Goal: Information Seeking & Learning: Learn about a topic

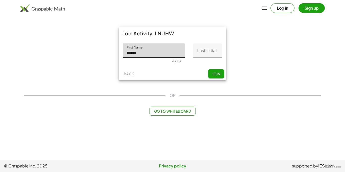
type input "******"
click at [208, 53] on input "Last Initial" at bounding box center [207, 50] width 29 height 14
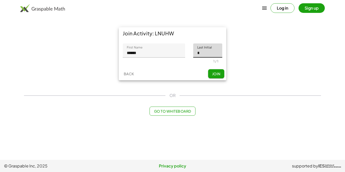
type input "*"
click at [217, 77] on button "Join" at bounding box center [216, 73] width 16 height 9
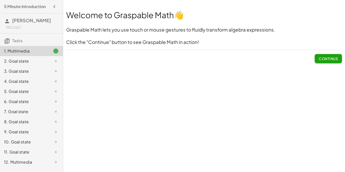
click at [339, 56] on button "Continue" at bounding box center [328, 58] width 27 height 9
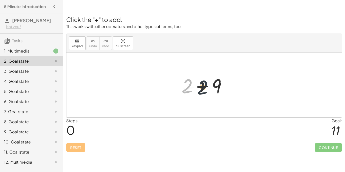
drag, startPoint x: 188, startPoint y: 88, endPoint x: 205, endPoint y: 89, distance: 16.7
click at [205, 89] on div at bounding box center [206, 85] width 54 height 26
drag, startPoint x: 185, startPoint y: 83, endPoint x: 221, endPoint y: 84, distance: 36.4
click at [221, 84] on div at bounding box center [206, 85] width 54 height 26
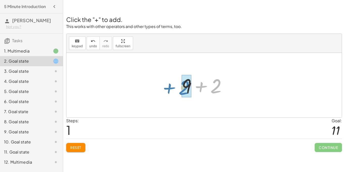
drag, startPoint x: 216, startPoint y: 84, endPoint x: 184, endPoint y: 86, distance: 31.6
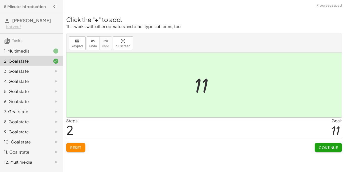
click at [315, 143] on button "Continue" at bounding box center [328, 147] width 27 height 9
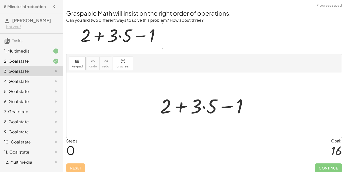
scroll to position [4, 0]
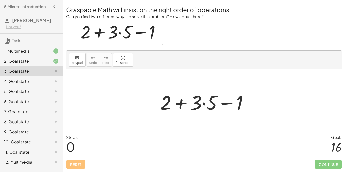
click at [179, 103] on div at bounding box center [206, 102] width 97 height 26
click at [205, 102] on div at bounding box center [206, 102] width 97 height 26
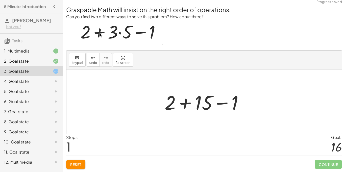
click at [215, 101] on div at bounding box center [206, 102] width 88 height 26
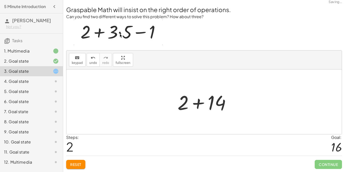
click at [200, 104] on div at bounding box center [206, 102] width 62 height 26
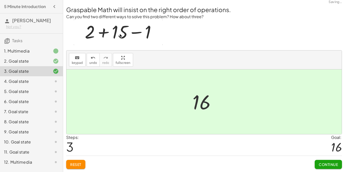
click at [316, 157] on div "Continue" at bounding box center [328, 162] width 27 height 13
click at [324, 164] on span "Continue" at bounding box center [328, 164] width 19 height 5
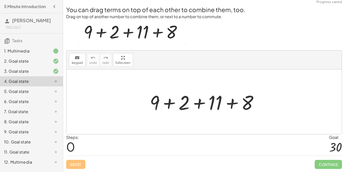
click at [197, 103] on div at bounding box center [206, 102] width 118 height 26
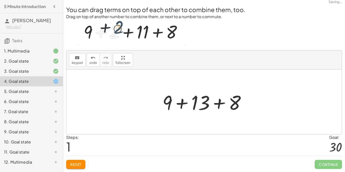
click at [193, 103] on div at bounding box center [206, 102] width 92 height 26
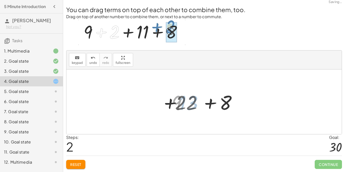
click at [175, 102] on div at bounding box center [205, 102] width 67 height 26
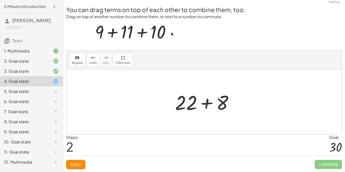
click at [206, 101] on div at bounding box center [205, 102] width 67 height 26
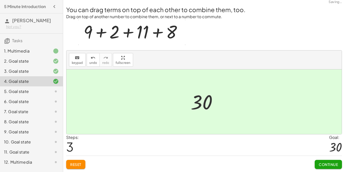
click at [328, 166] on span "Continue" at bounding box center [328, 164] width 19 height 5
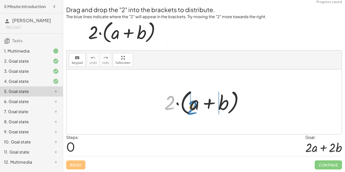
drag, startPoint x: 170, startPoint y: 98, endPoint x: 192, endPoint y: 103, distance: 22.2
click at [192, 103] on div at bounding box center [206, 101] width 89 height 29
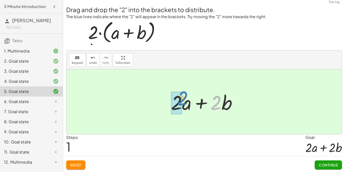
drag, startPoint x: 214, startPoint y: 102, endPoint x: 181, endPoint y: 98, distance: 33.6
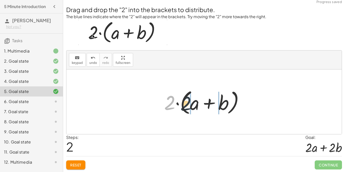
drag, startPoint x: 164, startPoint y: 108, endPoint x: 182, endPoint y: 108, distance: 18.2
click at [182, 108] on div at bounding box center [206, 101] width 89 height 29
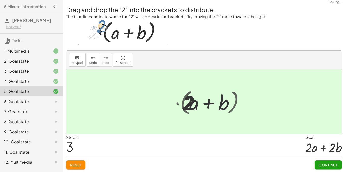
click at [182, 108] on div at bounding box center [205, 102] width 75 height 26
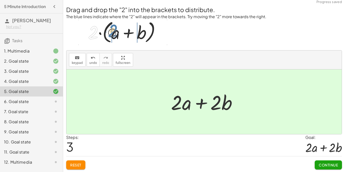
click at [316, 165] on button "Continue" at bounding box center [328, 164] width 27 height 9
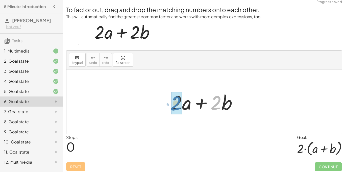
drag, startPoint x: 219, startPoint y: 99, endPoint x: 179, endPoint y: 99, distance: 39.9
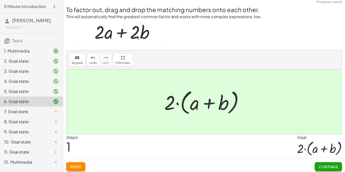
click at [336, 164] on button "Continue" at bounding box center [328, 166] width 27 height 9
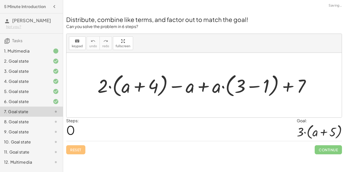
scroll to position [0, 0]
click at [133, 94] on div at bounding box center [206, 84] width 222 height 27
drag, startPoint x: 101, startPoint y: 86, endPoint x: 122, endPoint y: 86, distance: 21.0
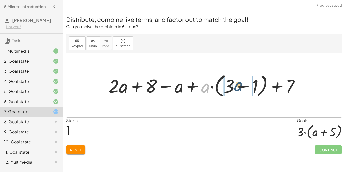
drag, startPoint x: 206, startPoint y: 86, endPoint x: 239, endPoint y: 85, distance: 33.4
click at [239, 85] on div at bounding box center [206, 84] width 200 height 27
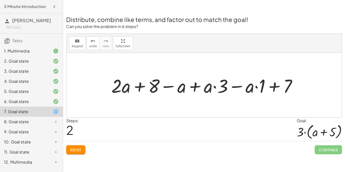
click at [252, 87] on div at bounding box center [206, 85] width 194 height 24
click at [278, 86] on div at bounding box center [206, 85] width 194 height 24
click at [214, 87] on div at bounding box center [206, 85] width 194 height 24
click at [201, 89] on div at bounding box center [206, 85] width 194 height 24
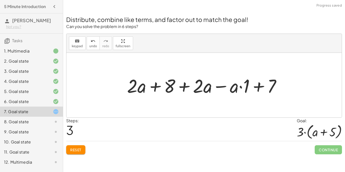
click at [183, 86] on div at bounding box center [206, 85] width 163 height 24
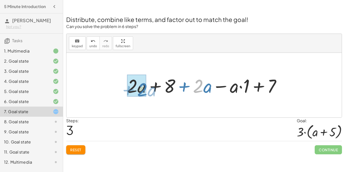
drag, startPoint x: 199, startPoint y: 89, endPoint x: 143, endPoint y: 92, distance: 56.2
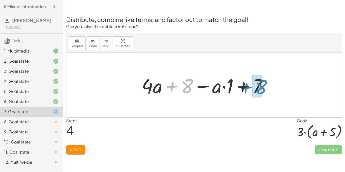
drag, startPoint x: 169, startPoint y: 85, endPoint x: 243, endPoint y: 86, distance: 74.0
click at [243, 86] on div at bounding box center [206, 85] width 134 height 26
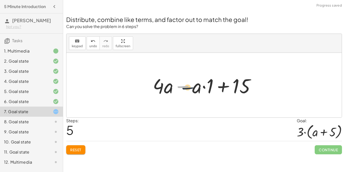
drag, startPoint x: 186, startPoint y: 85, endPoint x: 195, endPoint y: 88, distance: 9.3
click at [195, 88] on div at bounding box center [205, 85] width 111 height 26
click at [191, 88] on div at bounding box center [205, 85] width 111 height 26
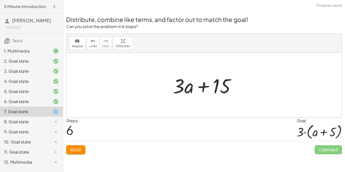
click at [195, 87] on div at bounding box center [206, 85] width 72 height 26
drag, startPoint x: 185, startPoint y: 86, endPoint x: 186, endPoint y: 90, distance: 4.3
click at [186, 90] on div at bounding box center [206, 85] width 72 height 26
drag, startPoint x: 178, startPoint y: 87, endPoint x: 178, endPoint y: 96, distance: 9.1
click at [178, 96] on div at bounding box center [206, 85] width 72 height 26
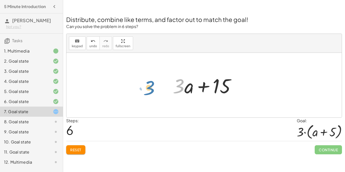
drag, startPoint x: 175, startPoint y: 84, endPoint x: 145, endPoint y: 86, distance: 29.6
click at [145, 86] on div "+ · 2 · ( + a + 4 ) − a + · a · ( + 3 − 1 ) + 7 + · 2 · a + · 2 · 4 − a + · a ·…" at bounding box center [203, 85] width 275 height 65
drag, startPoint x: 179, startPoint y: 83, endPoint x: 201, endPoint y: 83, distance: 22.5
click at [201, 83] on div at bounding box center [206, 85] width 72 height 26
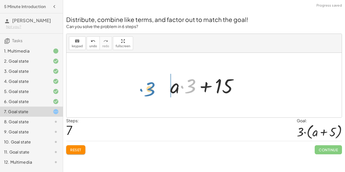
drag, startPoint x: 192, startPoint y: 82, endPoint x: 152, endPoint y: 85, distance: 41.0
click at [152, 85] on div "+ · 2 · ( + a + 4 ) − a + · a · ( + 3 − 1 ) + 7 + · 2 · a + · 2 · 4 − a + · a ·…" at bounding box center [203, 85] width 275 height 65
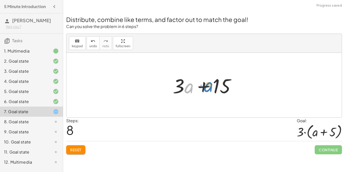
drag, startPoint x: 185, startPoint y: 89, endPoint x: 205, endPoint y: 87, distance: 20.0
click at [205, 87] on div at bounding box center [206, 85] width 72 height 26
drag, startPoint x: 174, startPoint y: 88, endPoint x: 193, endPoint y: 89, distance: 19.0
click at [193, 89] on div at bounding box center [206, 85] width 72 height 26
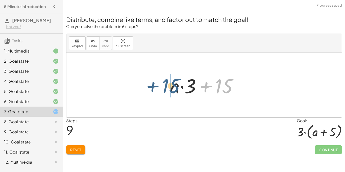
drag, startPoint x: 220, startPoint y: 86, endPoint x: 166, endPoint y: 86, distance: 54.3
click at [166, 86] on div "+ · 2 · ( + a + 4 ) − a + · a · ( + 3 − 1 ) + 7 + · 2 · a + · 2 · 4 − a + · a ·…" at bounding box center [204, 85] width 83 height 29
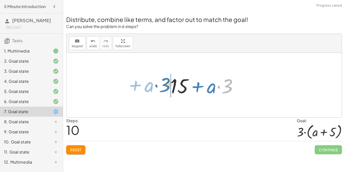
drag, startPoint x: 225, startPoint y: 86, endPoint x: 156, endPoint y: 85, distance: 68.9
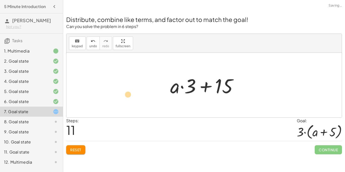
drag, startPoint x: 195, startPoint y: 85, endPoint x: 131, endPoint y: 94, distance: 64.7
click at [131, 94] on div "+ · 2 · ( + a + 4 ) − a + · a · ( + 3 − 1 ) + 7 + · 2 · a + · 2 · 4 − a + · a ·…" at bounding box center [203, 85] width 275 height 65
click at [92, 45] on span "undo" at bounding box center [93, 46] width 8 height 4
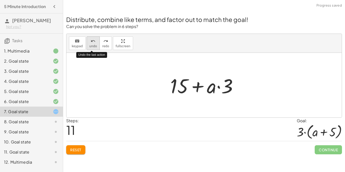
click at [92, 45] on span "undo" at bounding box center [93, 46] width 8 height 4
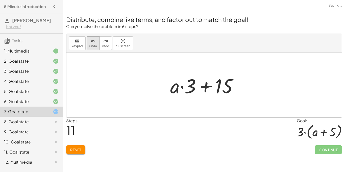
click at [93, 43] on icon "undo" at bounding box center [93, 41] width 5 height 6
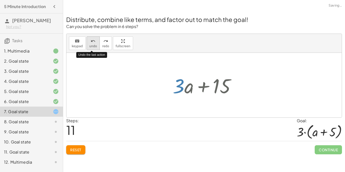
click at [93, 43] on icon "undo" at bounding box center [93, 41] width 5 height 6
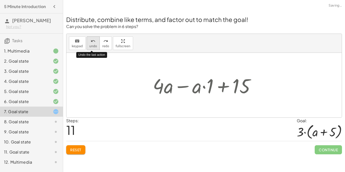
click at [93, 43] on icon "undo" at bounding box center [93, 41] width 5 height 6
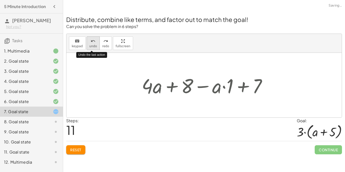
click at [93, 43] on icon "undo" at bounding box center [93, 41] width 5 height 6
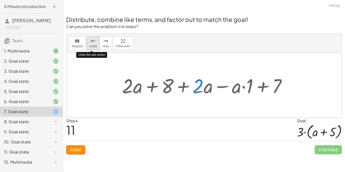
click at [93, 43] on icon "undo" at bounding box center [93, 41] width 5 height 6
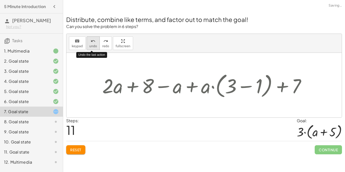
click at [93, 43] on icon "undo" at bounding box center [93, 41] width 5 height 6
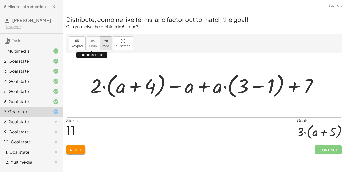
click at [106, 43] on icon "redo" at bounding box center [105, 41] width 5 height 6
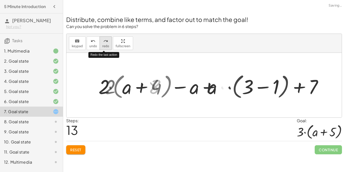
click at [106, 43] on icon "redo" at bounding box center [105, 41] width 5 height 6
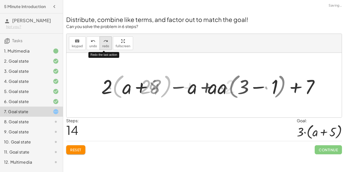
click at [106, 43] on icon "redo" at bounding box center [105, 41] width 5 height 6
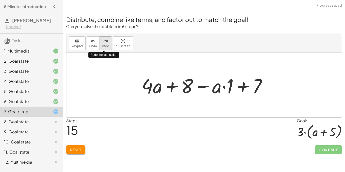
click at [106, 43] on icon "redo" at bounding box center [105, 41] width 5 height 6
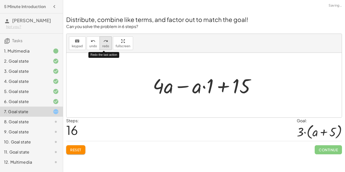
click at [105, 42] on icon "redo" at bounding box center [105, 41] width 5 height 6
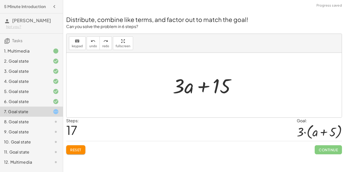
click at [318, 134] on div at bounding box center [319, 132] width 45 height 16
drag, startPoint x: 177, startPoint y: 83, endPoint x: 136, endPoint y: 93, distance: 42.3
click at [136, 93] on div "+ · 2 · ( + a + 4 ) − a + · a · ( + 3 − 1 ) + 7 + · 2 · a + · 2 · 4 − a + · a ·…" at bounding box center [203, 85] width 275 height 65
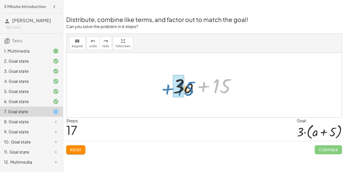
drag, startPoint x: 204, startPoint y: 85, endPoint x: 167, endPoint y: 87, distance: 36.4
click at [167, 87] on div "+ · 2 · ( + a + 4 ) − a + · a · ( + 3 − 1 ) + 7 + · 2 · a + · 2 · 4 − a + · a ·…" at bounding box center [204, 85] width 78 height 29
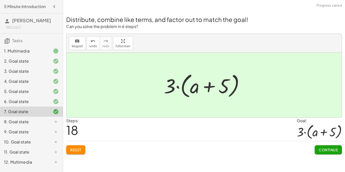
click at [320, 148] on span "Continue" at bounding box center [328, 149] width 19 height 5
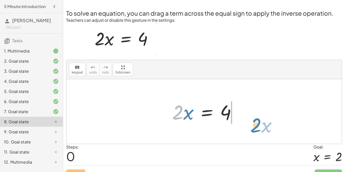
drag, startPoint x: 175, startPoint y: 111, endPoint x: 249, endPoint y: 120, distance: 74.8
click at [249, 120] on div "· 2 · x · 2 · x = 4" at bounding box center [203, 111] width 275 height 65
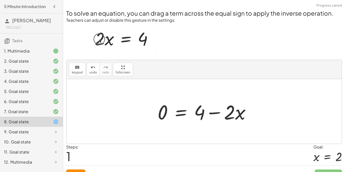
click at [85, 59] on div "To solve an equation, you can drag a term across the equal sign to apply the in…" at bounding box center [204, 91] width 282 height 182
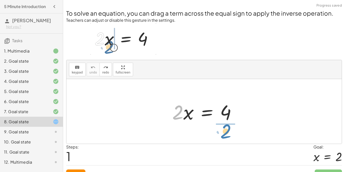
drag, startPoint x: 178, startPoint y: 113, endPoint x: 226, endPoint y: 132, distance: 51.6
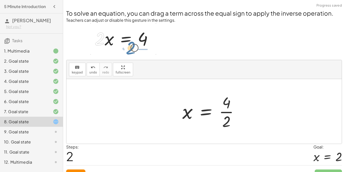
scroll to position [10, 0]
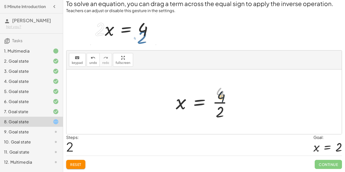
drag, startPoint x: 218, startPoint y: 97, endPoint x: 219, endPoint y: 101, distance: 4.6
click at [219, 101] on div at bounding box center [205, 101] width 65 height 39
click at [219, 102] on div at bounding box center [205, 101] width 65 height 39
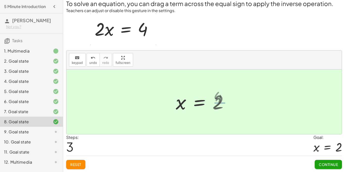
click at [219, 103] on div at bounding box center [204, 101] width 62 height 25
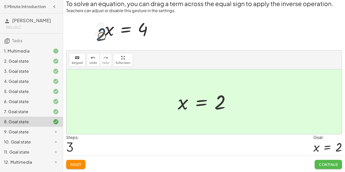
click at [325, 168] on button "Continue" at bounding box center [328, 164] width 27 height 9
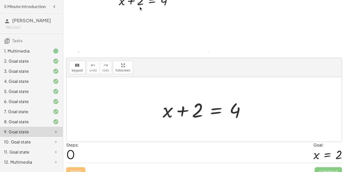
scroll to position [46, 0]
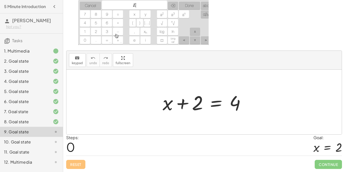
click at [191, 100] on div at bounding box center [206, 102] width 92 height 26
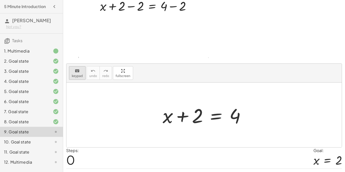
click at [76, 71] on icon "keyboard" at bounding box center [77, 71] width 5 height 6
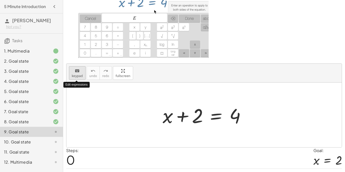
click at [72, 74] on span "keypad" at bounding box center [77, 76] width 11 height 4
click at [79, 75] on span "keypad" at bounding box center [77, 76] width 11 height 4
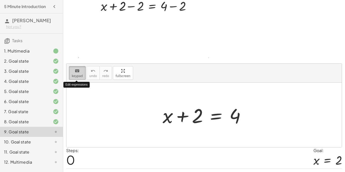
scroll to position [46, 0]
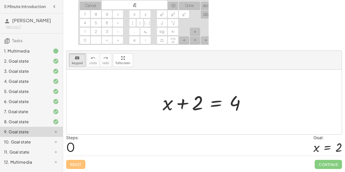
click at [235, 125] on div at bounding box center [203, 102] width 275 height 65
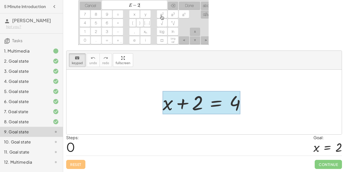
click at [206, 111] on div at bounding box center [202, 102] width 78 height 23
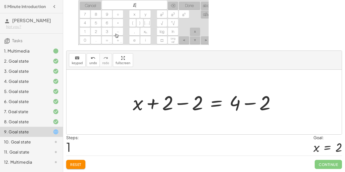
click at [244, 106] on div at bounding box center [206, 102] width 152 height 26
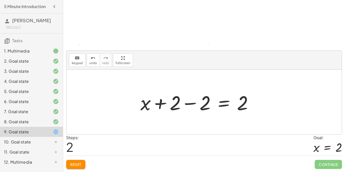
click at [188, 104] on div at bounding box center [198, 102] width 121 height 26
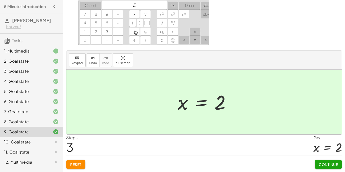
click at [328, 162] on span "Continue" at bounding box center [328, 164] width 19 height 5
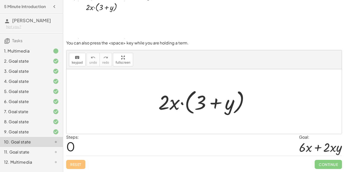
scroll to position [11, 0]
drag, startPoint x: 174, startPoint y: 104, endPoint x: 192, endPoint y: 98, distance: 19.3
click at [192, 98] on div at bounding box center [206, 101] width 100 height 29
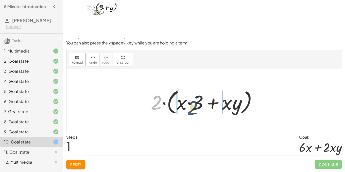
drag, startPoint x: 154, startPoint y: 101, endPoint x: 193, endPoint y: 106, distance: 39.2
click at [193, 106] on div at bounding box center [205, 101] width 115 height 29
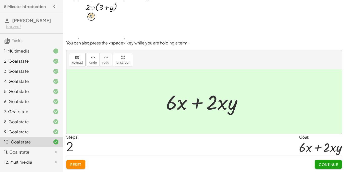
click at [322, 163] on span "Continue" at bounding box center [328, 164] width 19 height 5
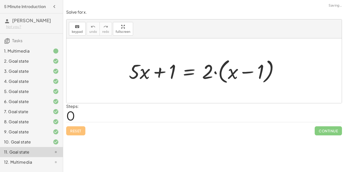
scroll to position [0, 0]
drag, startPoint x: 208, startPoint y: 80, endPoint x: 228, endPoint y: 79, distance: 19.7
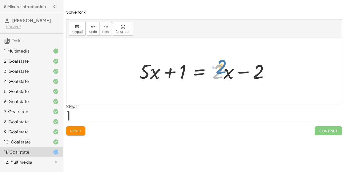
drag, startPoint x: 217, startPoint y: 74, endPoint x: 224, endPoint y: 72, distance: 6.6
click at [224, 72] on div at bounding box center [206, 71] width 139 height 26
click at [227, 74] on div at bounding box center [206, 71] width 139 height 26
click at [223, 69] on div at bounding box center [206, 71] width 139 height 26
drag, startPoint x: 230, startPoint y: 73, endPoint x: 227, endPoint y: 72, distance: 2.6
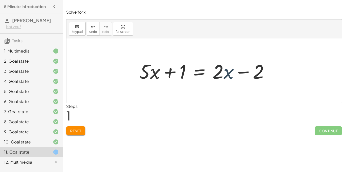
click at [227, 72] on div at bounding box center [206, 71] width 139 height 26
click at [221, 69] on div at bounding box center [206, 71] width 139 height 26
drag, startPoint x: 221, startPoint y: 69, endPoint x: 227, endPoint y: 74, distance: 7.6
click at [227, 74] on div at bounding box center [206, 71] width 139 height 26
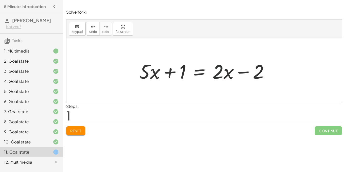
click at [227, 73] on div at bounding box center [206, 71] width 139 height 26
drag, startPoint x: 227, startPoint y: 73, endPoint x: 218, endPoint y: 74, distance: 8.6
click at [218, 74] on div at bounding box center [206, 71] width 139 height 26
drag, startPoint x: 220, startPoint y: 73, endPoint x: 215, endPoint y: 76, distance: 5.0
click at [215, 76] on div at bounding box center [206, 71] width 139 height 26
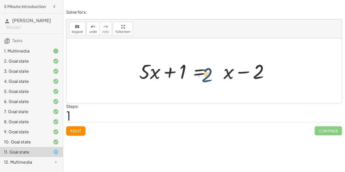
drag, startPoint x: 224, startPoint y: 74, endPoint x: 214, endPoint y: 77, distance: 10.0
click at [214, 77] on div at bounding box center [206, 71] width 139 height 26
click at [215, 72] on div at bounding box center [206, 71] width 139 height 26
click at [220, 73] on div at bounding box center [206, 71] width 139 height 26
click at [212, 73] on div at bounding box center [206, 71] width 139 height 26
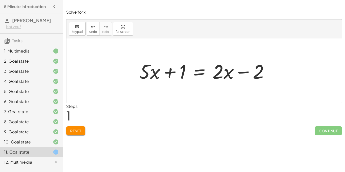
click at [170, 74] on div at bounding box center [206, 71] width 139 height 26
drag, startPoint x: 172, startPoint y: 74, endPoint x: 244, endPoint y: 72, distance: 72.0
click at [244, 72] on div at bounding box center [206, 71] width 139 height 26
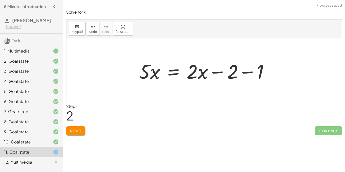
click at [243, 72] on div at bounding box center [206, 71] width 139 height 26
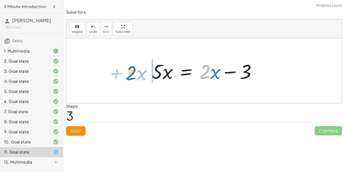
drag, startPoint x: 205, startPoint y: 75, endPoint x: 130, endPoint y: 76, distance: 74.3
click at [130, 76] on div "+ · 5 · x + 1 = · 2 · ( + x − 1 ) + · 5 · x + 1 = + · 2 · x − · 2 · 1 + · 5 · x…" at bounding box center [203, 70] width 275 height 65
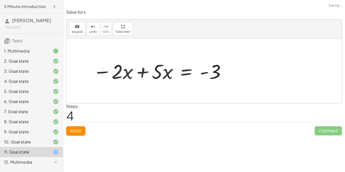
click at [151, 75] on div at bounding box center [159, 71] width 138 height 26
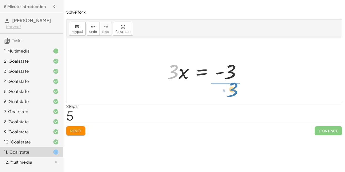
drag, startPoint x: 172, startPoint y: 74, endPoint x: 232, endPoint y: 93, distance: 62.2
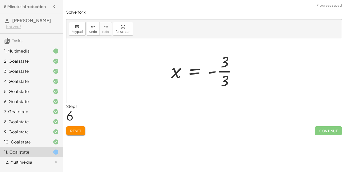
click at [235, 70] on div at bounding box center [205, 70] width 75 height 39
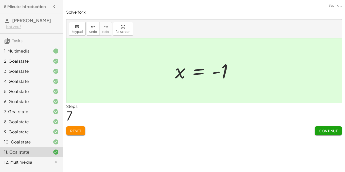
click at [332, 128] on button "Continue" at bounding box center [328, 130] width 27 height 9
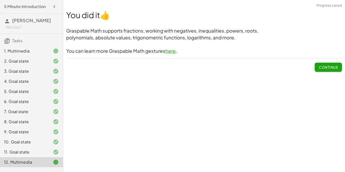
click at [317, 66] on button "Continue" at bounding box center [328, 67] width 27 height 9
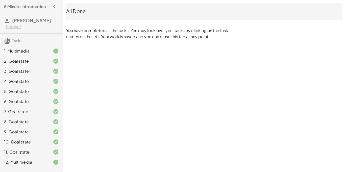
click at [131, 39] on p "You have completed all the tasks. You may look over your tasks by clicking on t…" at bounding box center [148, 34] width 164 height 12
click at [57, 5] on icon "button" at bounding box center [54, 7] width 6 height 6
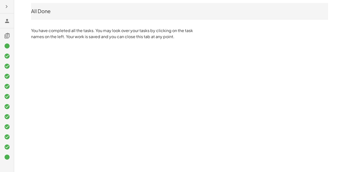
click at [7, 7] on icon "button" at bounding box center [7, 7] width 6 height 6
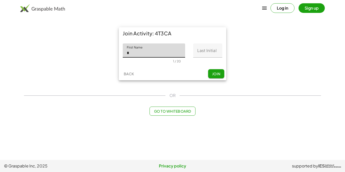
type input "******"
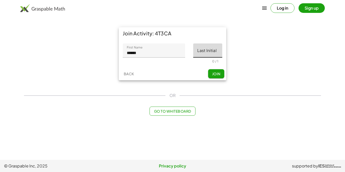
click at [193, 55] on input "Last Initial" at bounding box center [207, 50] width 29 height 14
type input "*"
click at [216, 76] on button "Join" at bounding box center [216, 73] width 16 height 9
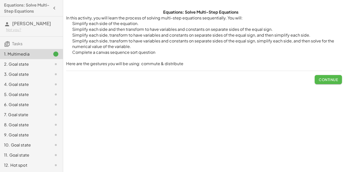
click at [325, 80] on span "Continue" at bounding box center [328, 79] width 19 height 5
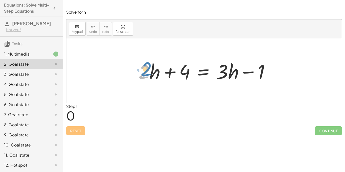
drag, startPoint x: 145, startPoint y: 71, endPoint x: 146, endPoint y: 68, distance: 3.1
click at [146, 68] on div at bounding box center [206, 71] width 140 height 26
drag, startPoint x: 248, startPoint y: 75, endPoint x: 174, endPoint y: 78, distance: 73.6
click at [174, 78] on div at bounding box center [206, 71] width 140 height 26
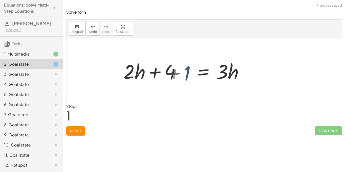
click at [176, 77] on div at bounding box center [180, 71] width 140 height 26
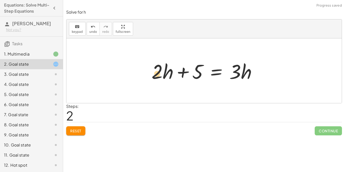
click at [152, 72] on div at bounding box center [206, 71] width 114 height 26
drag, startPoint x: 183, startPoint y: 72, endPoint x: 260, endPoint y: 74, distance: 77.6
click at [260, 74] on div at bounding box center [206, 71] width 114 height 26
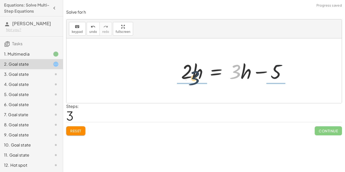
drag, startPoint x: 241, startPoint y: 71, endPoint x: 188, endPoint y: 76, distance: 52.7
click at [188, 76] on div at bounding box center [236, 71] width 114 height 26
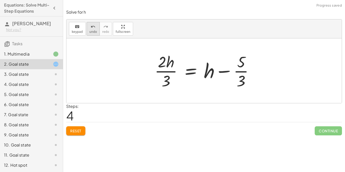
click at [90, 31] on span "undo" at bounding box center [93, 32] width 8 height 4
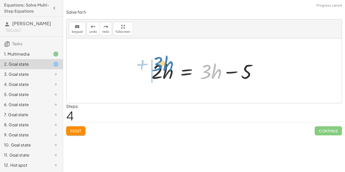
drag, startPoint x: 211, startPoint y: 73, endPoint x: 162, endPoint y: 67, distance: 49.4
click at [162, 67] on div at bounding box center [204, 71] width 111 height 26
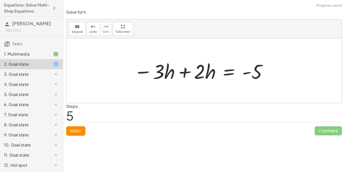
click at [144, 68] on div at bounding box center [200, 71] width 139 height 26
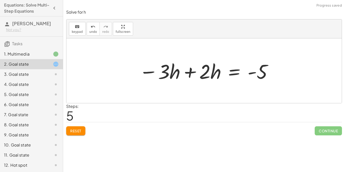
click at [188, 72] on div at bounding box center [206, 71] width 139 height 26
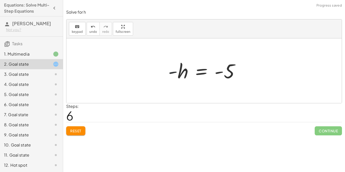
click at [176, 72] on div at bounding box center [206, 70] width 80 height 25
drag, startPoint x: 181, startPoint y: 72, endPoint x: 166, endPoint y: 74, distance: 15.3
click at [166, 74] on div at bounding box center [206, 70] width 80 height 25
click at [172, 73] on div at bounding box center [206, 70] width 80 height 25
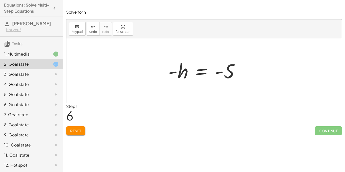
click at [171, 72] on div at bounding box center [206, 70] width 80 height 25
drag, startPoint x: 171, startPoint y: 72, endPoint x: 224, endPoint y: 89, distance: 55.7
click at [228, 77] on div at bounding box center [206, 70] width 80 height 25
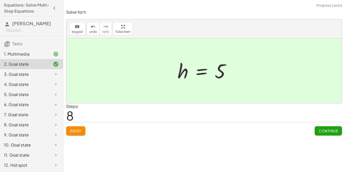
click at [320, 129] on span "Continue" at bounding box center [328, 131] width 19 height 5
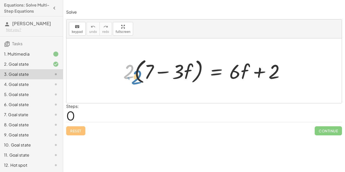
drag, startPoint x: 130, startPoint y: 75, endPoint x: 138, endPoint y: 78, distance: 8.4
click at [138, 78] on div at bounding box center [206, 70] width 170 height 29
drag, startPoint x: 128, startPoint y: 72, endPoint x: 169, endPoint y: 73, distance: 41.9
click at [169, 73] on div at bounding box center [206, 70] width 170 height 29
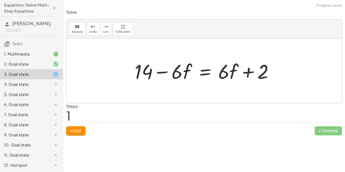
click at [177, 72] on div at bounding box center [206, 71] width 148 height 26
drag, startPoint x: 141, startPoint y: 78, endPoint x: 278, endPoint y: 73, distance: 137.2
click at [278, 73] on div at bounding box center [206, 71] width 148 height 26
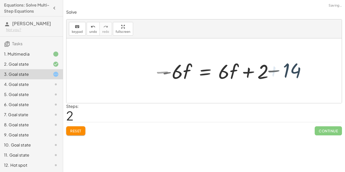
click at [261, 71] on div at bounding box center [238, 71] width 157 height 26
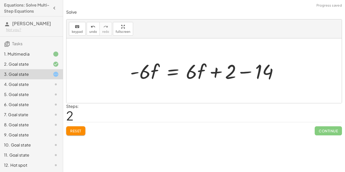
click at [257, 73] on div at bounding box center [206, 71] width 157 height 26
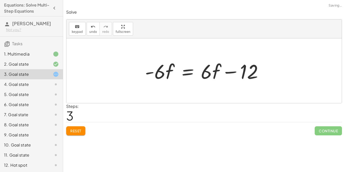
click at [190, 71] on div at bounding box center [205, 71] width 127 height 26
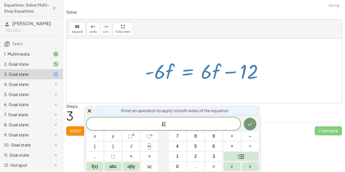
scroll to position [0, 0]
click at [215, 70] on div at bounding box center [205, 71] width 127 height 26
click at [206, 72] on div at bounding box center [205, 71] width 127 height 26
click at [79, 28] on div "keyboard" at bounding box center [77, 26] width 11 height 6
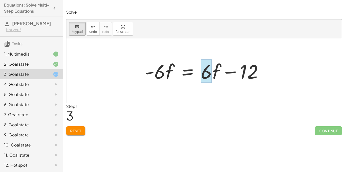
click at [206, 76] on div at bounding box center [206, 71] width 11 height 23
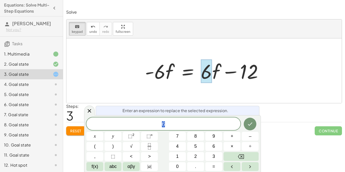
click at [209, 76] on div at bounding box center [206, 71] width 11 height 23
click at [70, 26] on button "keyboard keypad" at bounding box center [77, 29] width 17 height 14
click at [88, 109] on icon at bounding box center [89, 111] width 6 height 6
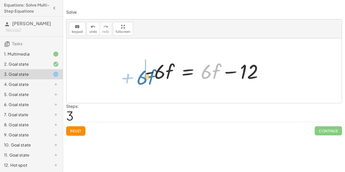
drag, startPoint x: 207, startPoint y: 75, endPoint x: 144, endPoint y: 80, distance: 63.3
click at [144, 80] on div at bounding box center [203, 71] width 123 height 26
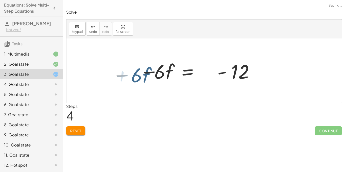
click at [151, 76] on div at bounding box center [165, 71] width 142 height 26
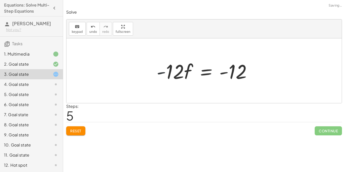
click at [158, 75] on div at bounding box center [206, 71] width 104 height 26
drag, startPoint x: 173, startPoint y: 75, endPoint x: 242, endPoint y: 95, distance: 71.5
click at [242, 95] on div "· 2 · ( + 7 − · 3 · f ) = + · 6 · f + 2 + · 7 · 2 − · 3 · f · 2 = + · 6 · f + 2…" at bounding box center [203, 70] width 275 height 65
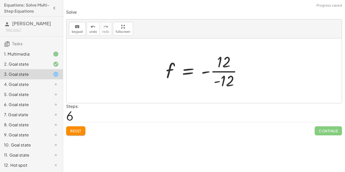
click at [207, 74] on div at bounding box center [206, 70] width 86 height 39
click at [208, 76] on div at bounding box center [206, 70] width 86 height 39
click at [205, 72] on div at bounding box center [206, 70] width 86 height 39
click at [214, 70] on div at bounding box center [206, 70] width 86 height 39
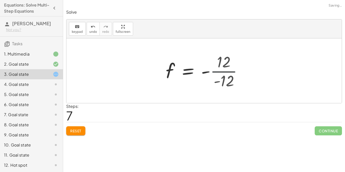
click at [214, 70] on div at bounding box center [200, 70] width 75 height 25
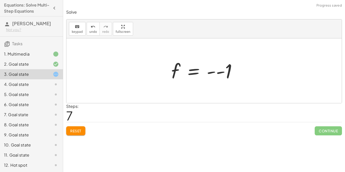
click at [215, 71] on div at bounding box center [206, 70] width 75 height 25
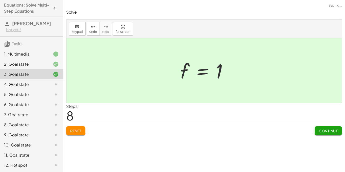
click at [323, 130] on span "Continue" at bounding box center [328, 131] width 19 height 5
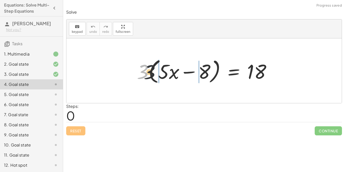
drag, startPoint x: 143, startPoint y: 72, endPoint x: 176, endPoint y: 72, distance: 32.8
click at [176, 72] on div at bounding box center [205, 70] width 143 height 29
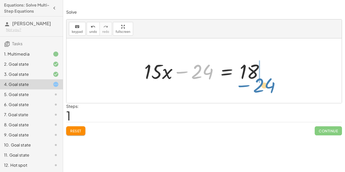
drag, startPoint x: 188, startPoint y: 71, endPoint x: 248, endPoint y: 70, distance: 60.4
click at [248, 70] on div at bounding box center [206, 71] width 129 height 26
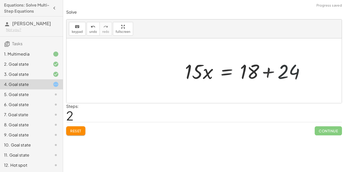
click at [249, 71] on div at bounding box center [247, 71] width 129 height 26
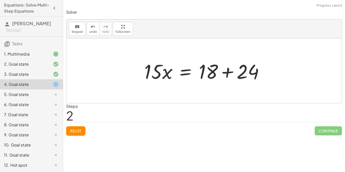
click at [234, 72] on div at bounding box center [206, 71] width 129 height 26
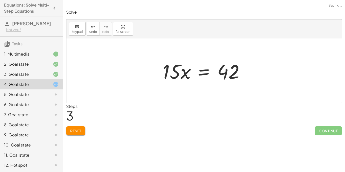
click at [158, 70] on div "· 3 · ( + · 5 · x − 8 ) = 18 + · 3 · 5 · x − · 3 · 8 = 18 + · 15 · x − 24 = 18 …" at bounding box center [203, 71] width 97 height 29
drag, startPoint x: 167, startPoint y: 71, endPoint x: 237, endPoint y: 87, distance: 71.6
click at [237, 87] on div "· 3 · ( + · 5 · x − 8 ) = 18 + · 3 · 5 · x − · 3 · 8 = 18 + · 15 · x − 24 = 18 …" at bounding box center [203, 70] width 275 height 65
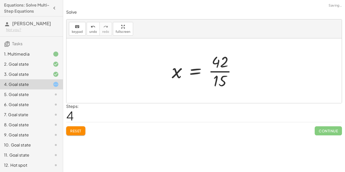
click at [222, 71] on div at bounding box center [206, 70] width 74 height 39
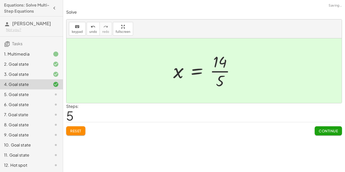
click at [224, 73] on div at bounding box center [206, 70] width 71 height 39
click at [331, 129] on span "Continue" at bounding box center [328, 131] width 19 height 5
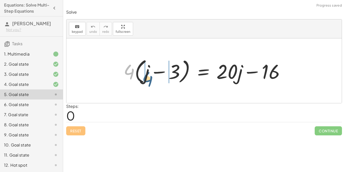
drag, startPoint x: 123, startPoint y: 65, endPoint x: 154, endPoint y: 75, distance: 31.7
click at [154, 75] on div at bounding box center [206, 70] width 170 height 29
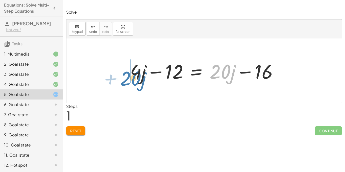
drag, startPoint x: 227, startPoint y: 81, endPoint x: 138, endPoint y: 87, distance: 89.9
click at [138, 87] on div "· 4 · ( + j − 3 ) = + · 20 · j − 16 + · 4 · j − · 4 · 3 = + · 20 · j − 16 · 20 …" at bounding box center [203, 70] width 275 height 65
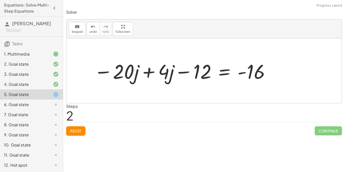
click at [124, 71] on div at bounding box center [182, 71] width 182 height 26
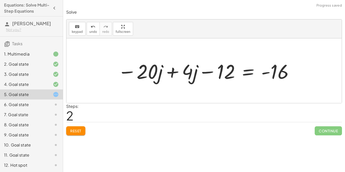
click at [166, 72] on div at bounding box center [206, 71] width 182 height 26
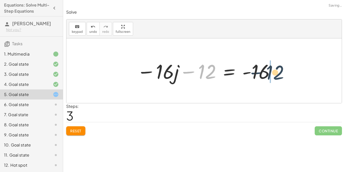
drag, startPoint x: 211, startPoint y: 69, endPoint x: 280, endPoint y: 70, distance: 68.2
click at [280, 70] on div "· 4 · ( + j − 3 ) = + · 20 · j − 16 + · 4 · j − · 4 · 3 = + · 20 · j − 16 + · 4…" at bounding box center [203, 70] width 275 height 65
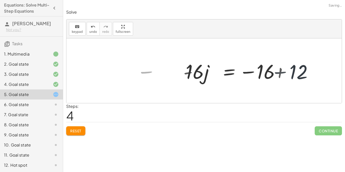
click at [278, 71] on div at bounding box center [252, 71] width 143 height 26
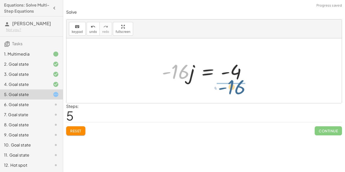
drag, startPoint x: 175, startPoint y: 76, endPoint x: 235, endPoint y: 92, distance: 62.6
click at [235, 92] on div "· 4 · ( + j − 3 ) = + · 20 · j − 16 + · 4 · j − · 4 · 3 = + · 20 · j − 16 + · 4…" at bounding box center [203, 70] width 275 height 65
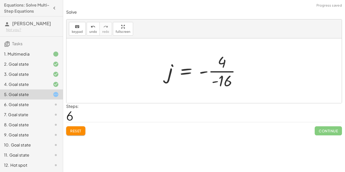
click at [219, 72] on div at bounding box center [206, 70] width 82 height 39
click at [208, 69] on div at bounding box center [206, 70] width 76 height 39
click at [209, 72] on div at bounding box center [206, 70] width 76 height 39
click at [168, 70] on div at bounding box center [206, 70] width 76 height 39
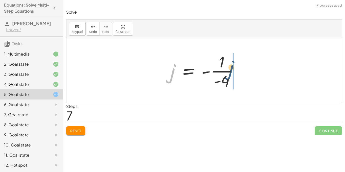
drag, startPoint x: 170, startPoint y: 71, endPoint x: 233, endPoint y: 67, distance: 63.3
click at [233, 67] on div at bounding box center [219, 70] width 112 height 39
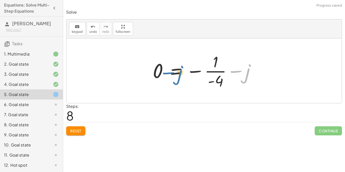
drag, startPoint x: 256, startPoint y: 71, endPoint x: 178, endPoint y: 69, distance: 77.3
click at [177, 70] on div at bounding box center [206, 70] width 112 height 39
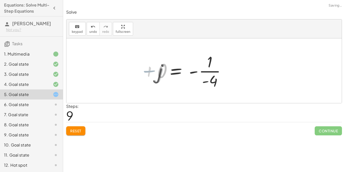
click at [217, 69] on div at bounding box center [193, 70] width 76 height 39
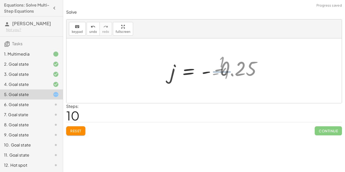
click at [211, 69] on div at bounding box center [218, 70] width 101 height 25
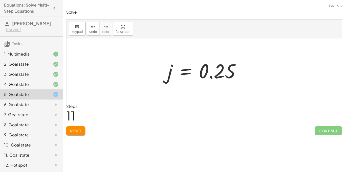
click at [201, 68] on div at bounding box center [206, 70] width 82 height 25
click at [216, 75] on div at bounding box center [206, 70] width 82 height 25
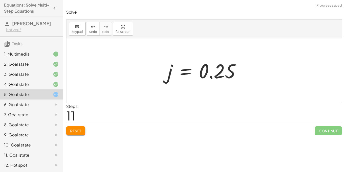
click at [216, 75] on div at bounding box center [206, 70] width 82 height 25
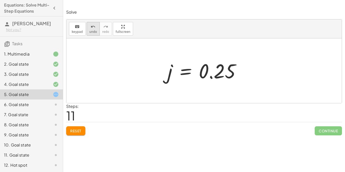
click at [89, 29] on div "undo" at bounding box center [93, 26] width 8 height 6
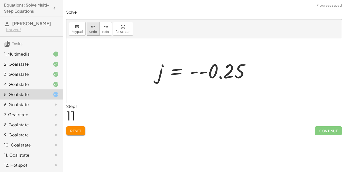
click at [93, 25] on icon "undo" at bounding box center [93, 27] width 5 height 6
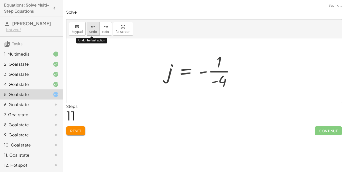
click at [93, 25] on icon "undo" at bounding box center [93, 27] width 5 height 6
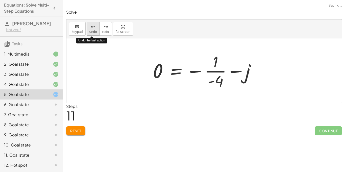
click at [95, 25] on div "undo" at bounding box center [93, 26] width 8 height 6
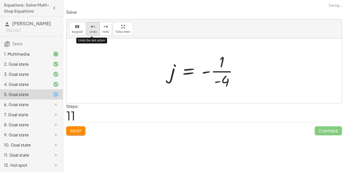
click at [95, 25] on div "undo" at bounding box center [93, 26] width 8 height 6
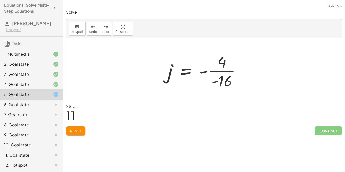
click at [214, 64] on div at bounding box center [206, 70] width 82 height 39
click at [216, 68] on div at bounding box center [206, 70] width 82 height 39
click at [215, 69] on div at bounding box center [203, 70] width 76 height 39
click at [215, 70] on div at bounding box center [203, 70] width 76 height 39
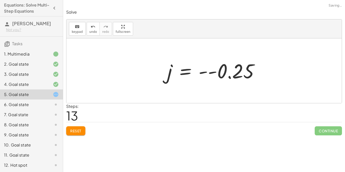
click at [211, 75] on div at bounding box center [215, 70] width 101 height 25
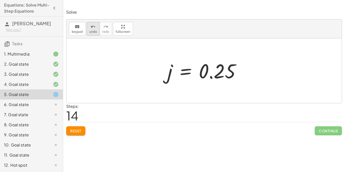
click at [87, 33] on button "undo undo" at bounding box center [93, 29] width 13 height 14
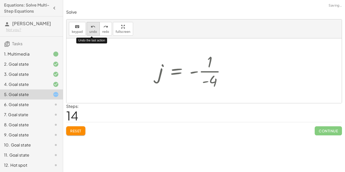
click at [87, 33] on button "undo undo" at bounding box center [93, 29] width 13 height 14
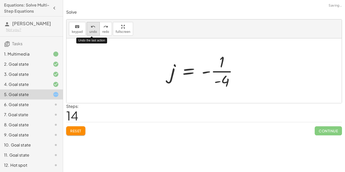
click at [89, 33] on span "undo" at bounding box center [93, 32] width 8 height 4
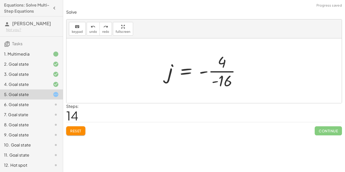
click at [215, 80] on div at bounding box center [206, 70] width 82 height 39
click at [208, 72] on div at bounding box center [206, 70] width 82 height 39
click at [208, 72] on div at bounding box center [206, 70] width 76 height 39
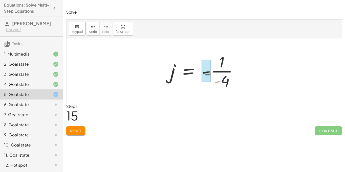
drag, startPoint x: 219, startPoint y: 81, endPoint x: 209, endPoint y: 73, distance: 13.5
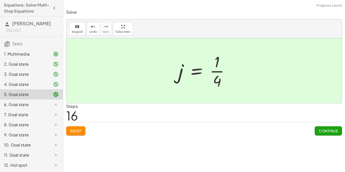
click at [325, 132] on span "Continue" at bounding box center [328, 131] width 19 height 5
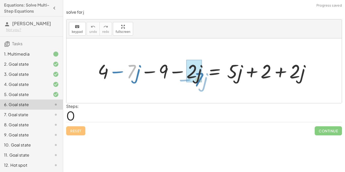
drag, startPoint x: 131, startPoint y: 68, endPoint x: 201, endPoint y: 74, distance: 70.7
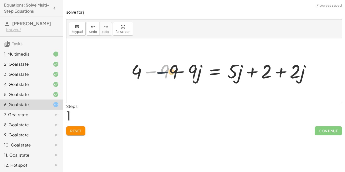
drag, startPoint x: 142, startPoint y: 71, endPoint x: 161, endPoint y: 72, distance: 18.5
click at [161, 72] on div at bounding box center [223, 70] width 188 height 25
click at [154, 71] on div at bounding box center [223, 70] width 188 height 25
click at [266, 76] on div at bounding box center [225, 70] width 175 height 25
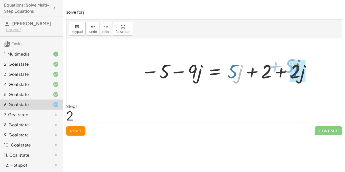
drag, startPoint x: 239, startPoint y: 72, endPoint x: 298, endPoint y: 68, distance: 58.7
click at [298, 68] on div at bounding box center [225, 70] width 175 height 25
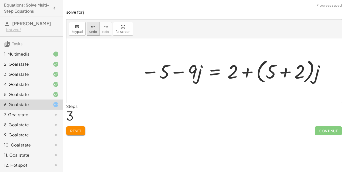
click at [92, 32] on span "undo" at bounding box center [93, 32] width 8 height 4
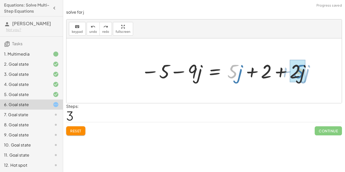
drag, startPoint x: 234, startPoint y: 72, endPoint x: 303, endPoint y: 72, distance: 68.9
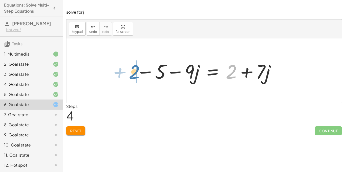
drag, startPoint x: 235, startPoint y: 70, endPoint x: 138, endPoint y: 70, distance: 96.5
click at [138, 70] on div at bounding box center [206, 71] width 145 height 26
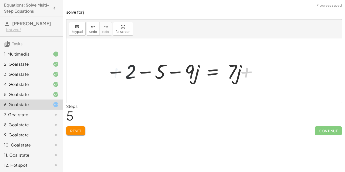
click at [147, 70] on div at bounding box center [176, 71] width 145 height 26
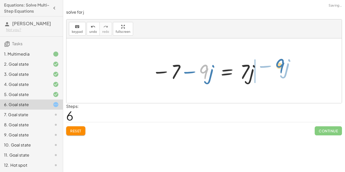
drag, startPoint x: 189, startPoint y: 74, endPoint x: 267, endPoint y: 68, distance: 78.0
click at [267, 68] on div "+ 4 − · 7 · j − 9 − · 2 · j = + · 5 · j + 2 + · 2 · j + 4 − 9 − · 9 · j = + · 5…" at bounding box center [203, 70] width 275 height 65
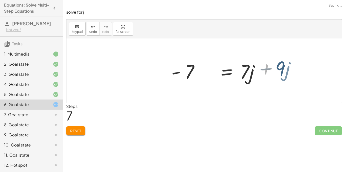
click at [243, 67] on div at bounding box center [246, 71] width 107 height 26
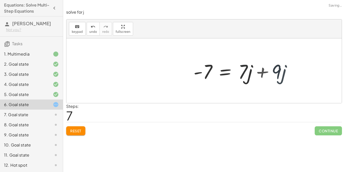
click at [249, 68] on div at bounding box center [244, 71] width 107 height 26
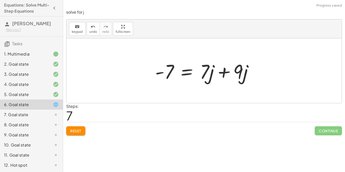
click at [218, 67] on div at bounding box center [206, 71] width 107 height 26
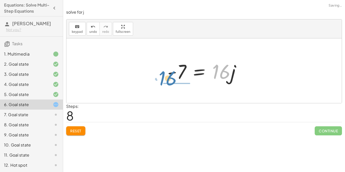
drag, startPoint x: 219, startPoint y: 71, endPoint x: 165, endPoint y: 77, distance: 53.9
click at [165, 77] on div at bounding box center [206, 71] width 82 height 26
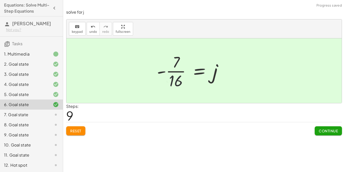
click at [170, 78] on div at bounding box center [191, 70] width 75 height 39
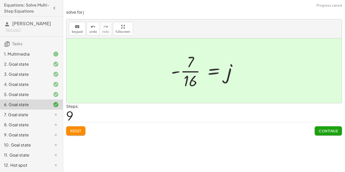
click at [318, 133] on button "Continue" at bounding box center [328, 130] width 27 height 9
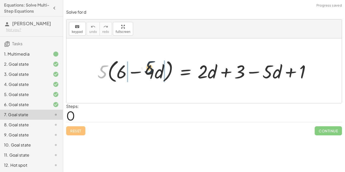
drag, startPoint x: 104, startPoint y: 78, endPoint x: 151, endPoint y: 74, distance: 46.9
click at [150, 73] on div at bounding box center [206, 70] width 222 height 27
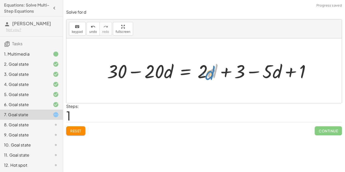
click at [211, 77] on div at bounding box center [211, 71] width 212 height 24
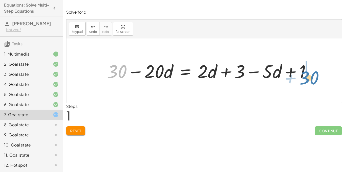
drag, startPoint x: 121, startPoint y: 73, endPoint x: 313, endPoint y: 80, distance: 191.8
click at [313, 80] on div at bounding box center [211, 71] width 212 height 24
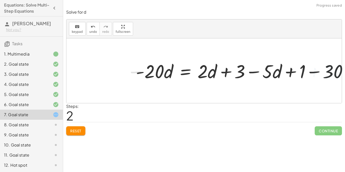
click at [305, 75] on div at bounding box center [243, 71] width 221 height 24
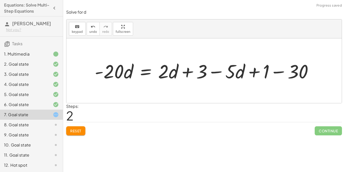
click at [279, 71] on div at bounding box center [205, 70] width 227 height 25
click at [265, 71] on div at bounding box center [193, 70] width 202 height 25
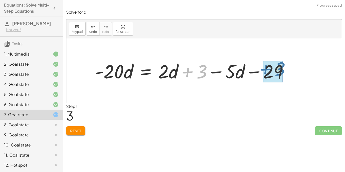
drag, startPoint x: 188, startPoint y: 70, endPoint x: 267, endPoint y: 68, distance: 79.4
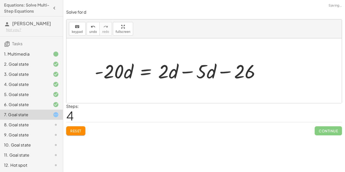
click at [186, 70] on div at bounding box center [179, 70] width 175 height 25
click at [187, 73] on div at bounding box center [179, 70] width 175 height 25
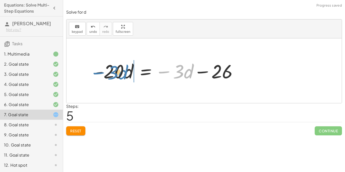
drag, startPoint x: 186, startPoint y: 73, endPoint x: 120, endPoint y: 74, distance: 66.2
click at [120, 74] on div at bounding box center [168, 70] width 152 height 25
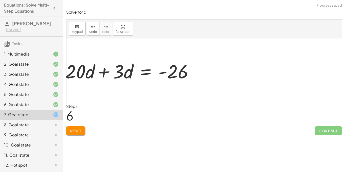
click at [108, 71] on div at bounding box center [121, 70] width 152 height 25
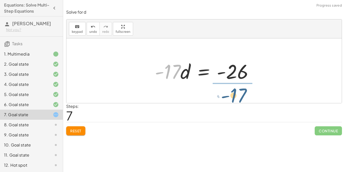
drag, startPoint x: 174, startPoint y: 72, endPoint x: 239, endPoint y: 95, distance: 68.6
click at [239, 95] on div "· 5 · ( + 6 − · 4 · d ) = + · 2 · d + 3 − · 5 · d + 1 + · 6 · 5 − · 4 · d · 5 =…" at bounding box center [203, 70] width 275 height 65
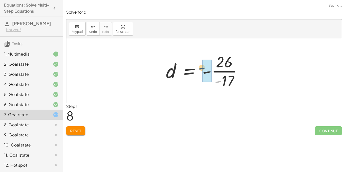
drag, startPoint x: 220, startPoint y: 81, endPoint x: 205, endPoint y: 69, distance: 19.3
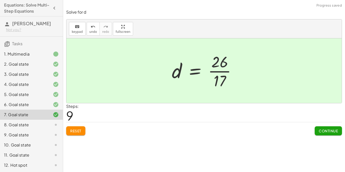
click at [321, 127] on button "Continue" at bounding box center [328, 130] width 27 height 9
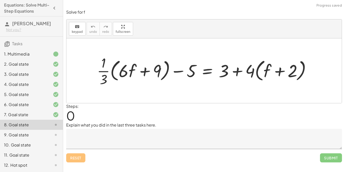
click at [99, 71] on div at bounding box center [205, 71] width 223 height 34
drag, startPoint x: 107, startPoint y: 74, endPoint x: 132, endPoint y: 75, distance: 24.3
click at [132, 75] on div at bounding box center [205, 71] width 223 height 34
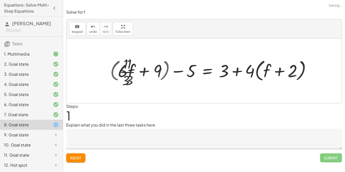
click at [132, 75] on div at bounding box center [203, 71] width 227 height 34
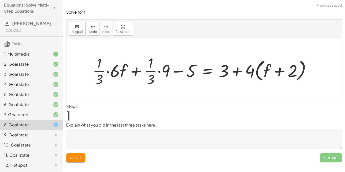
click at [98, 67] on div at bounding box center [203, 71] width 227 height 34
click at [117, 75] on div at bounding box center [203, 71] width 227 height 34
click at [108, 71] on div at bounding box center [210, 71] width 213 height 34
click at [115, 72] on div at bounding box center [213, 71] width 210 height 34
click at [156, 73] on div at bounding box center [213, 71] width 210 height 34
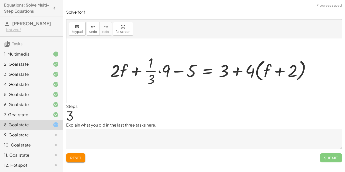
click at [158, 72] on div at bounding box center [213, 71] width 210 height 34
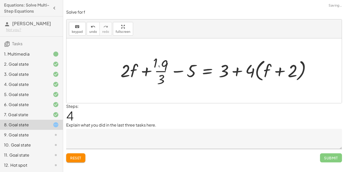
click at [159, 71] on div at bounding box center [218, 71] width 197 height 34
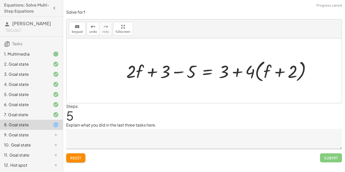
click at [180, 74] on div at bounding box center [221, 71] width 194 height 26
click at [238, 73] on div at bounding box center [234, 71] width 168 height 26
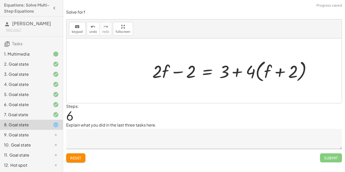
click at [241, 73] on div at bounding box center [234, 71] width 168 height 26
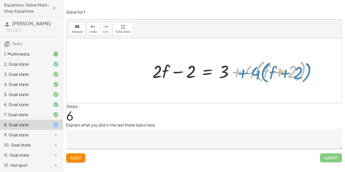
drag, startPoint x: 245, startPoint y: 73, endPoint x: 250, endPoint y: 75, distance: 5.3
click at [250, 75] on div at bounding box center [234, 71] width 168 height 26
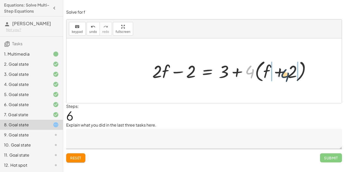
drag, startPoint x: 248, startPoint y: 72, endPoint x: 283, endPoint y: 76, distance: 35.3
click at [283, 76] on div at bounding box center [234, 71] width 168 height 26
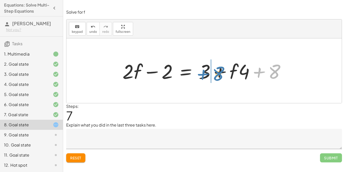
drag, startPoint x: 261, startPoint y: 74, endPoint x: 205, endPoint y: 76, distance: 56.1
click at [205, 76] on div at bounding box center [206, 71] width 172 height 26
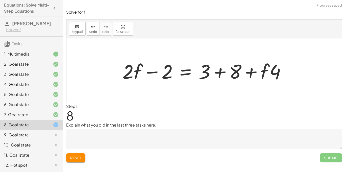
click at [229, 78] on div at bounding box center [206, 71] width 172 height 26
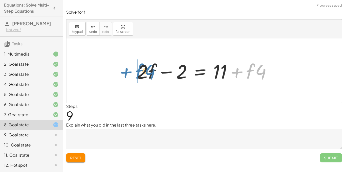
drag, startPoint x: 235, startPoint y: 71, endPoint x: 123, endPoint y: 72, distance: 111.4
click at [123, 72] on div "+ · · 1 · 3 · ( + · 6 · f + 9 ) − 5 = + 3 + · 4 · ( + f + 2 ) + · · 1 · 3 · 6 ·…" at bounding box center [203, 70] width 275 height 65
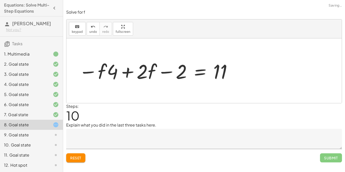
click at [125, 72] on div at bounding box center [155, 71] width 159 height 26
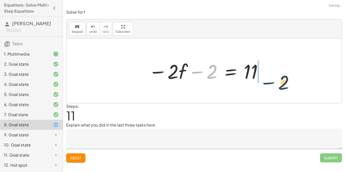
drag, startPoint x: 172, startPoint y: 71, endPoint x: 249, endPoint y: 81, distance: 76.9
click at [249, 81] on div at bounding box center [206, 71] width 120 height 26
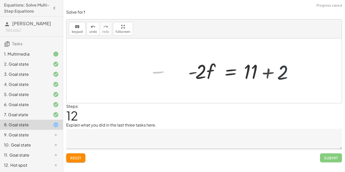
click at [271, 72] on div at bounding box center [242, 71] width 113 height 26
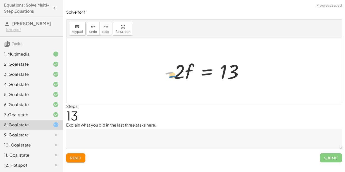
drag, startPoint x: 167, startPoint y: 72, endPoint x: 164, endPoint y: 74, distance: 3.8
click at [164, 74] on div at bounding box center [206, 71] width 88 height 26
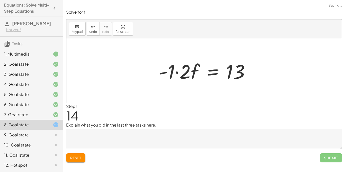
click at [176, 72] on div at bounding box center [206, 71] width 100 height 26
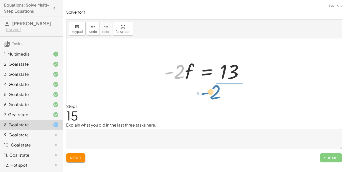
drag, startPoint x: 183, startPoint y: 71, endPoint x: 220, endPoint y: 91, distance: 42.1
click at [220, 91] on div "+ · · 1 · 3 · ( + · 6 · f + 9 ) − 5 = + 3 + · 4 · ( + f + 2 ) + · · 1 · 3 · 6 ·…" at bounding box center [203, 70] width 275 height 65
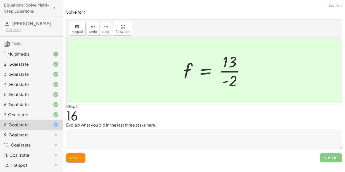
click at [226, 67] on div at bounding box center [216, 70] width 71 height 39
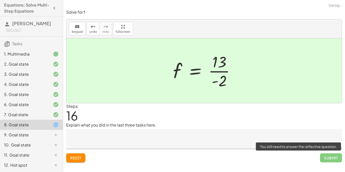
click at [327, 159] on span "Submit" at bounding box center [331, 157] width 22 height 9
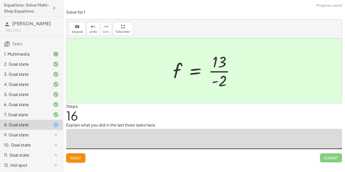
click at [156, 133] on textarea at bounding box center [204, 139] width 276 height 20
click at [159, 132] on textarea at bounding box center [204, 139] width 276 height 20
type textarea "**********"
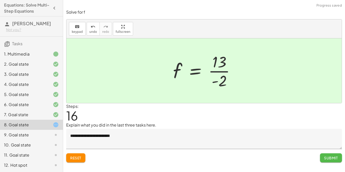
click at [339, 155] on button "Submit" at bounding box center [331, 157] width 22 height 9
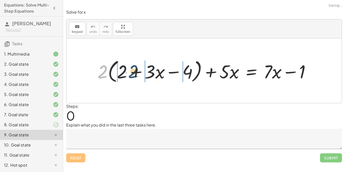
drag, startPoint x: 104, startPoint y: 76, endPoint x: 136, endPoint y: 76, distance: 32.1
click at [136, 76] on div at bounding box center [206, 70] width 222 height 27
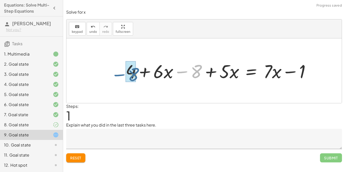
drag, startPoint x: 182, startPoint y: 73, endPoint x: 120, endPoint y: 76, distance: 62.2
click at [120, 76] on div "+ · 2 · ( + 2 + · 3 · x − 4 ) + · 5 · x = + · 7 · x − 1 + · 2 · 2 + · 2 · 3 · x…" at bounding box center [218, 70] width 200 height 27
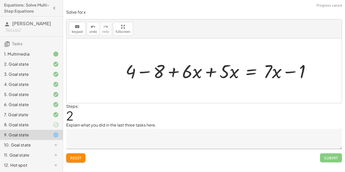
click at [140, 72] on div at bounding box center [220, 71] width 194 height 24
click at [216, 74] on div at bounding box center [224, 71] width 180 height 24
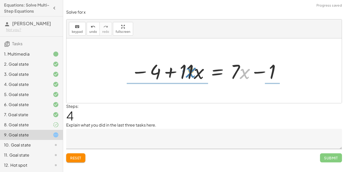
drag, startPoint x: 244, startPoint y: 72, endPoint x: 190, endPoint y: 67, distance: 54.3
click at [190, 67] on div at bounding box center [206, 71] width 156 height 26
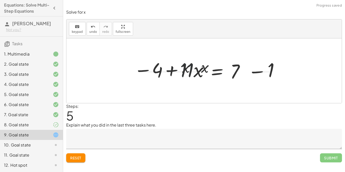
click at [189, 66] on div at bounding box center [212, 70] width 144 height 39
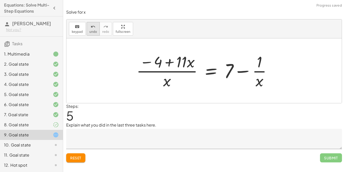
click at [92, 30] on span "undo" at bounding box center [93, 32] width 8 height 4
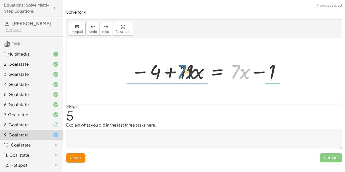
drag, startPoint x: 237, startPoint y: 70, endPoint x: 184, endPoint y: 70, distance: 53.0
click at [184, 70] on div at bounding box center [204, 71] width 152 height 26
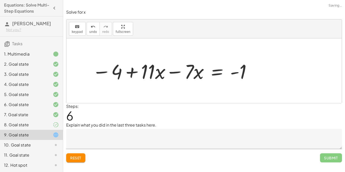
click at [179, 77] on div at bounding box center [172, 71] width 165 height 26
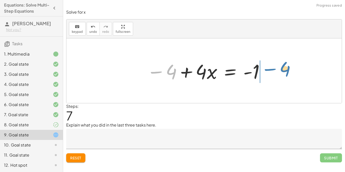
drag, startPoint x: 154, startPoint y: 72, endPoint x: 264, endPoint y: 71, distance: 110.4
click at [264, 71] on div at bounding box center [205, 71] width 123 height 26
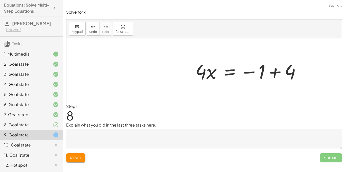
click at [266, 72] on div at bounding box center [250, 71] width 114 height 26
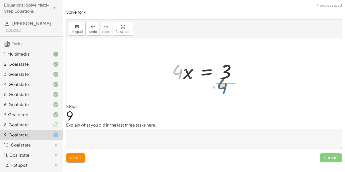
drag, startPoint x: 178, startPoint y: 69, endPoint x: 224, endPoint y: 84, distance: 47.5
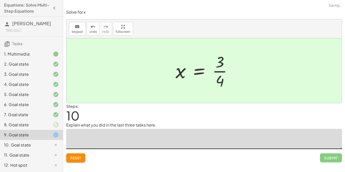
click at [219, 134] on textarea at bounding box center [204, 139] width 276 height 20
type textarea "**********"
click at [327, 160] on span "Submit" at bounding box center [331, 158] width 14 height 5
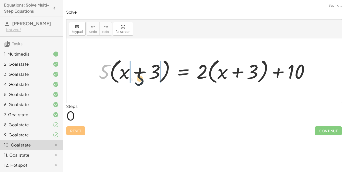
drag, startPoint x: 98, startPoint y: 73, endPoint x: 134, endPoint y: 80, distance: 36.2
click at [134, 80] on div at bounding box center [205, 70] width 219 height 29
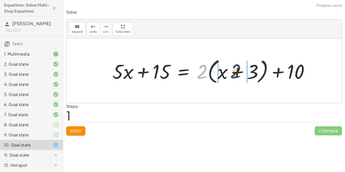
drag, startPoint x: 207, startPoint y: 69, endPoint x: 241, endPoint y: 69, distance: 34.4
click at [241, 69] on div at bounding box center [213, 70] width 206 height 29
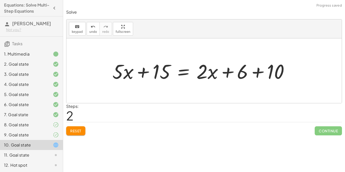
click at [241, 72] on div at bounding box center [203, 71] width 186 height 26
click at [258, 72] on div at bounding box center [203, 71] width 186 height 26
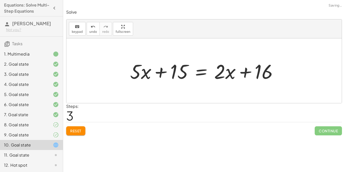
click at [213, 75] on div at bounding box center [206, 71] width 157 height 26
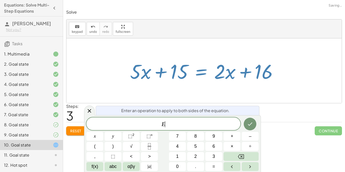
scroll to position [1, 0]
click at [227, 78] on div at bounding box center [206, 71] width 157 height 26
click at [89, 109] on icon at bounding box center [89, 111] width 6 height 6
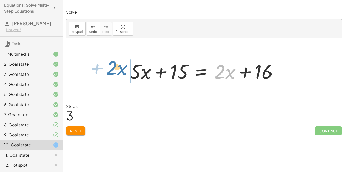
drag, startPoint x: 224, startPoint y: 74, endPoint x: 121, endPoint y: 72, distance: 103.1
click at [121, 72] on div "· 5 · ( + x + 3 ) = + · 2 · ( + x + 3 ) + 10 + · 5 · x + · 5 · 3 = + · 2 · ( + …" at bounding box center [203, 70] width 275 height 65
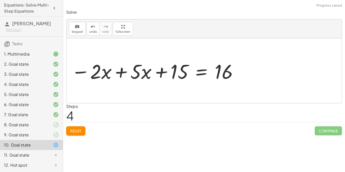
click at [122, 72] on div at bounding box center [155, 71] width 172 height 26
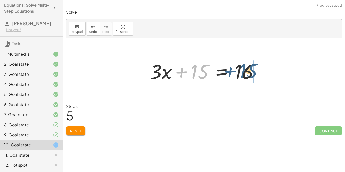
drag, startPoint x: 186, startPoint y: 70, endPoint x: 237, endPoint y: 69, distance: 50.3
click at [237, 69] on div at bounding box center [205, 71] width 117 height 26
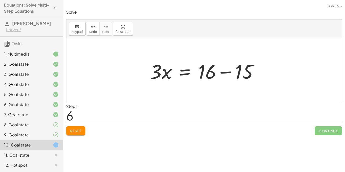
click at [226, 66] on div at bounding box center [205, 71] width 117 height 26
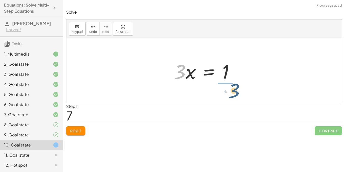
drag, startPoint x: 177, startPoint y: 72, endPoint x: 233, endPoint y: 91, distance: 58.8
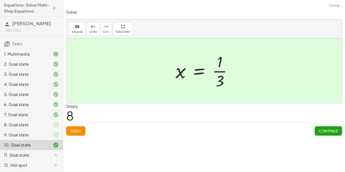
click at [315, 123] on div "Continue" at bounding box center [328, 128] width 27 height 13
click at [322, 131] on span "Continue" at bounding box center [328, 131] width 19 height 5
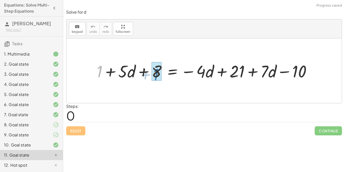
drag, startPoint x: 100, startPoint y: 68, endPoint x: 157, endPoint y: 70, distance: 56.8
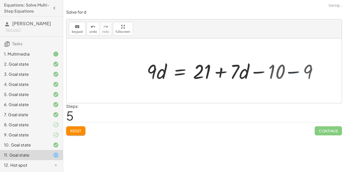
click at [298, 74] on div "+ 1 + · 5 · d + 8 = − · 4 · d + 21 + · 7 · d − 10 + · 5 · d + 9 = − · 4 · d + 2…" at bounding box center [218, 71] width 158 height 29
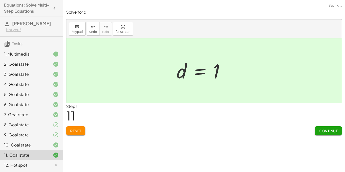
click at [329, 131] on span "Continue" at bounding box center [328, 131] width 19 height 5
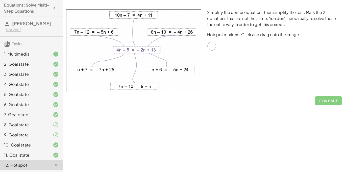
click at [210, 48] on div at bounding box center [211, 46] width 9 height 9
click at [216, 54] on div "Simplify the center equation. Then simplify the rest. Mark the 2 equations that…" at bounding box center [274, 50] width 141 height 89
click at [214, 65] on div "Simplify the center equation. Then simplify the rest. Mark the 2 equations that…" at bounding box center [274, 50] width 141 height 89
click at [175, 33] on img at bounding box center [133, 50] width 135 height 83
click at [160, 43] on img at bounding box center [133, 50] width 135 height 83
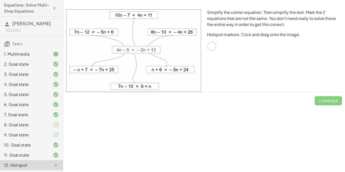
click at [144, 61] on img at bounding box center [133, 50] width 135 height 83
click at [152, 74] on img at bounding box center [133, 50] width 135 height 83
click at [153, 88] on img at bounding box center [133, 50] width 135 height 83
click at [149, 88] on img at bounding box center [133, 50] width 135 height 83
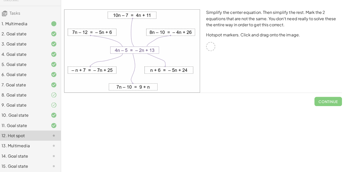
scroll to position [0, 0]
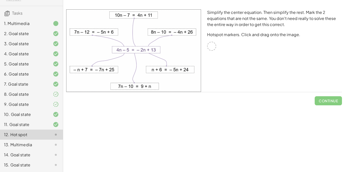
click at [142, 53] on img at bounding box center [133, 50] width 135 height 83
click at [159, 67] on img at bounding box center [133, 50] width 135 height 83
click at [162, 72] on img at bounding box center [133, 50] width 135 height 83
click at [181, 29] on img at bounding box center [133, 50] width 135 height 83
click at [220, 44] on div "Simplify the center equation. Then simplify the rest. Mark the 2 equations that…" at bounding box center [274, 50] width 141 height 89
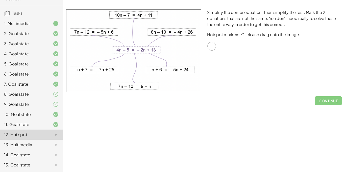
click at [214, 44] on div at bounding box center [211, 46] width 9 height 9
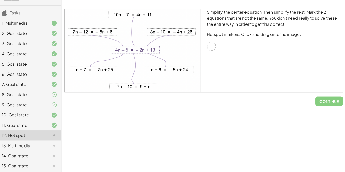
click at [138, 90] on img at bounding box center [133, 50] width 135 height 83
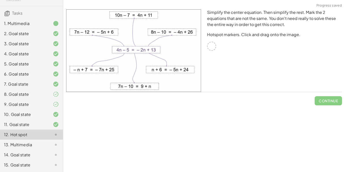
click at [104, 30] on img at bounding box center [133, 50] width 135 height 83
click at [48, 137] on div at bounding box center [52, 135] width 14 height 6
click at [55, 140] on div "13. Multimedia" at bounding box center [31, 145] width 63 height 10
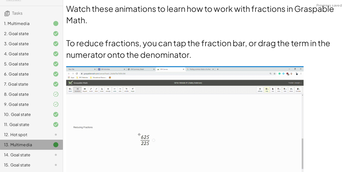
click at [54, 144] on icon at bounding box center [56, 145] width 6 height 6
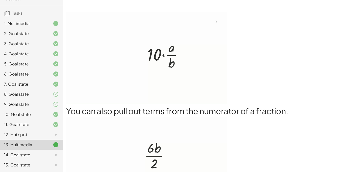
click at [163, 49] on img at bounding box center [146, 58] width 161 height 92
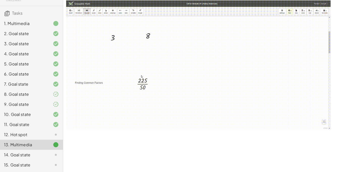
scroll to position [557, 0]
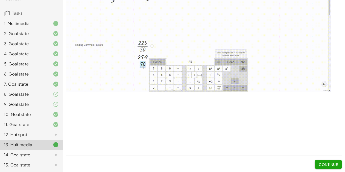
click at [332, 165] on span "Continue" at bounding box center [328, 164] width 19 height 5
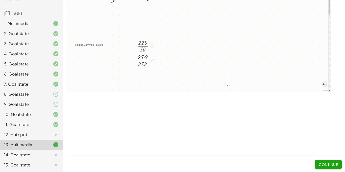
scroll to position [0, 0]
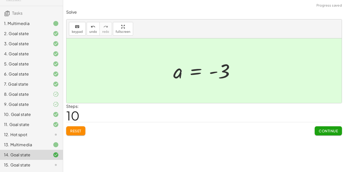
click at [328, 134] on button "Continue" at bounding box center [328, 130] width 27 height 9
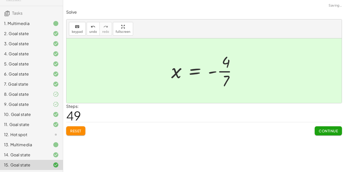
click at [330, 128] on button "Continue" at bounding box center [328, 130] width 27 height 9
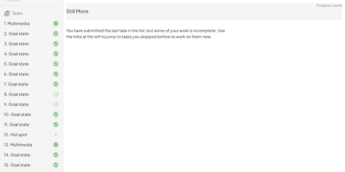
click at [9, 137] on div "12. Hot spot" at bounding box center [24, 135] width 41 height 6
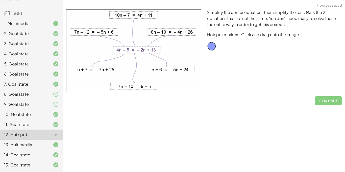
click at [18, 139] on div "12. Hot spot" at bounding box center [31, 135] width 63 height 10
drag, startPoint x: 212, startPoint y: 46, endPoint x: 107, endPoint y: 71, distance: 107.9
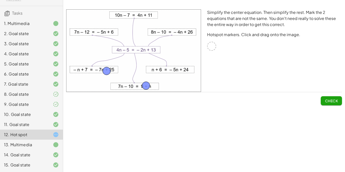
drag, startPoint x: 215, startPoint y: 45, endPoint x: 150, endPoint y: 86, distance: 76.7
click at [338, 97] on button "Check" at bounding box center [331, 100] width 21 height 9
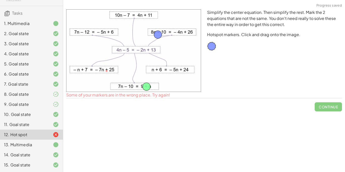
drag, startPoint x: 106, startPoint y: 70, endPoint x: 157, endPoint y: 33, distance: 63.1
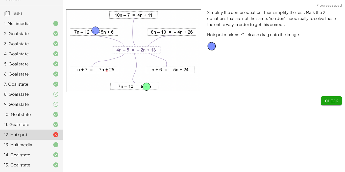
drag, startPoint x: 157, startPoint y: 34, endPoint x: 95, endPoint y: 32, distance: 61.9
drag, startPoint x: 97, startPoint y: 34, endPoint x: 132, endPoint y: 18, distance: 38.2
click at [325, 98] on span "Check" at bounding box center [331, 100] width 13 height 5
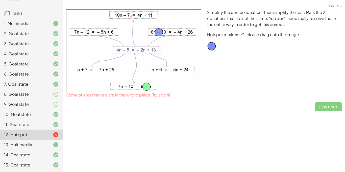
drag, startPoint x: 131, startPoint y: 19, endPoint x: 164, endPoint y: 38, distance: 38.4
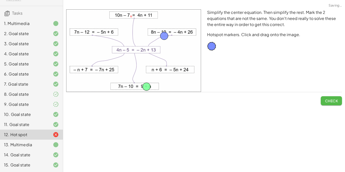
click at [338, 103] on button "Check" at bounding box center [331, 100] width 21 height 9
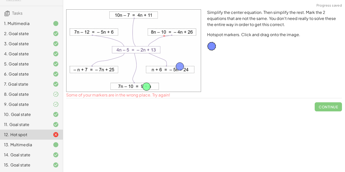
drag, startPoint x: 165, startPoint y: 34, endPoint x: 181, endPoint y: 65, distance: 35.0
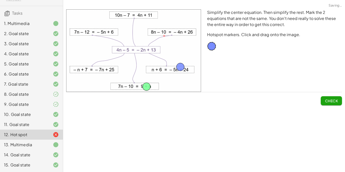
click at [328, 98] on span "Check" at bounding box center [331, 100] width 13 height 5
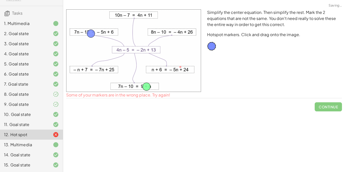
drag, startPoint x: 181, startPoint y: 66, endPoint x: 93, endPoint y: 34, distance: 92.8
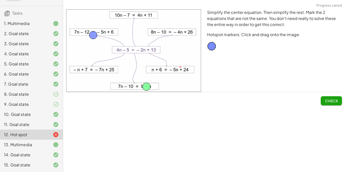
click at [338, 102] on button "Check" at bounding box center [331, 100] width 21 height 9
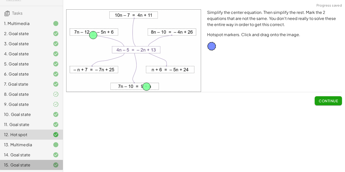
click at [49, 167] on div at bounding box center [52, 165] width 14 height 6
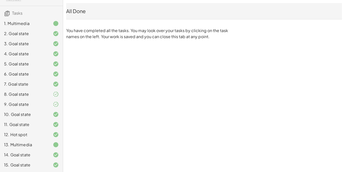
click at [64, 98] on div "Equations: Solve Multi-Step Equations [PERSON_NAME] P Not you? Tasks 1. Multime…" at bounding box center [172, 86] width 345 height 172
click at [215, 94] on div "Equations: Solve Multi-Step Equations [PERSON_NAME] P Not you? Tasks 1. Multime…" at bounding box center [172, 86] width 345 height 172
